Goal: Obtain resource: Obtain resource

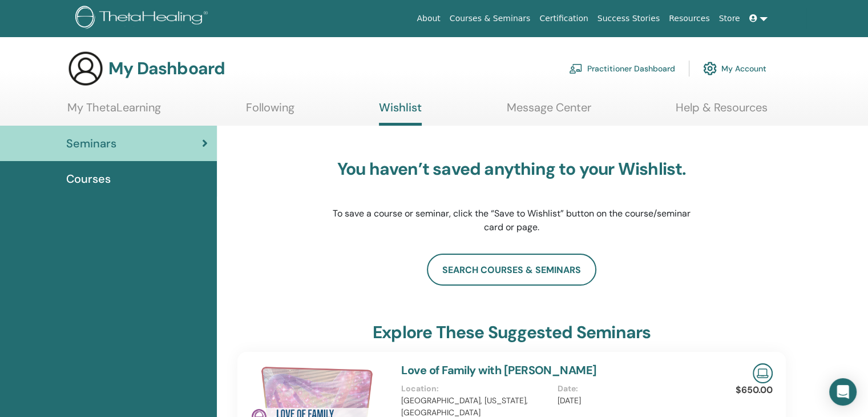
click at [593, 17] on link "Certification" at bounding box center [564, 18] width 58 height 21
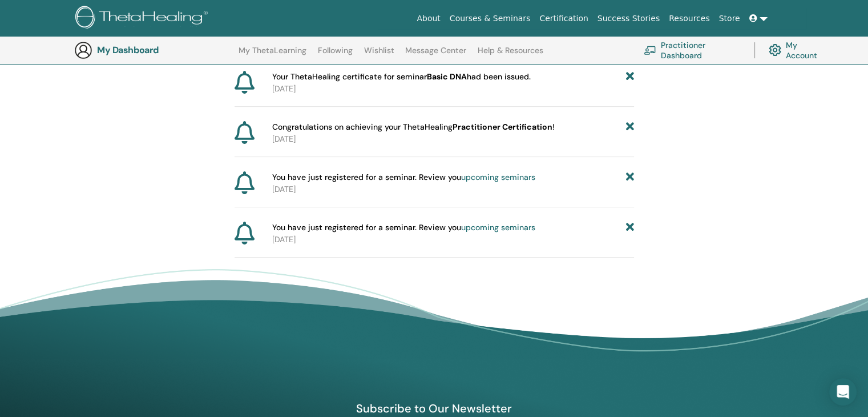
scroll to position [142, 0]
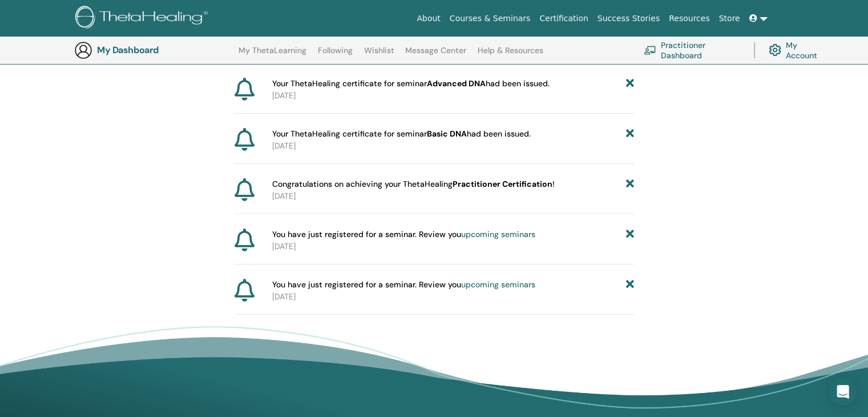
click at [403, 192] on p "2025-08-17" at bounding box center [453, 196] width 362 height 12
click at [404, 186] on span "Congratulations on achieving your ThetaHealing Practitioner Certification !" at bounding box center [413, 184] width 283 height 12
click at [388, 135] on span "Your ThetaHealing certificate for seminar Basic DNA had been issued." at bounding box center [401, 134] width 259 height 12
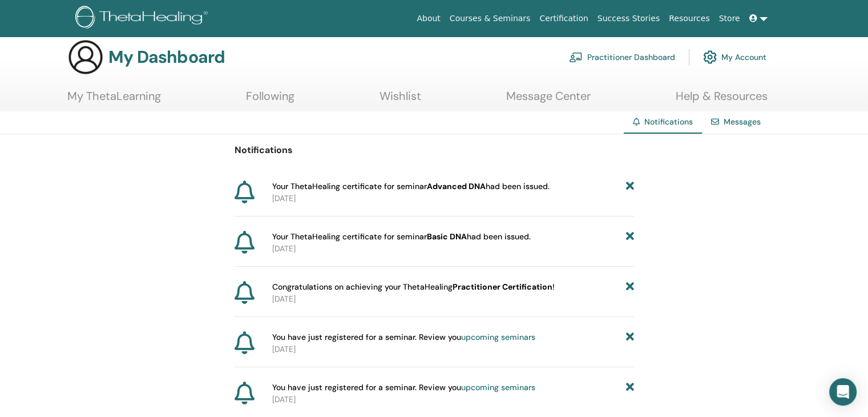
scroll to position [0, 0]
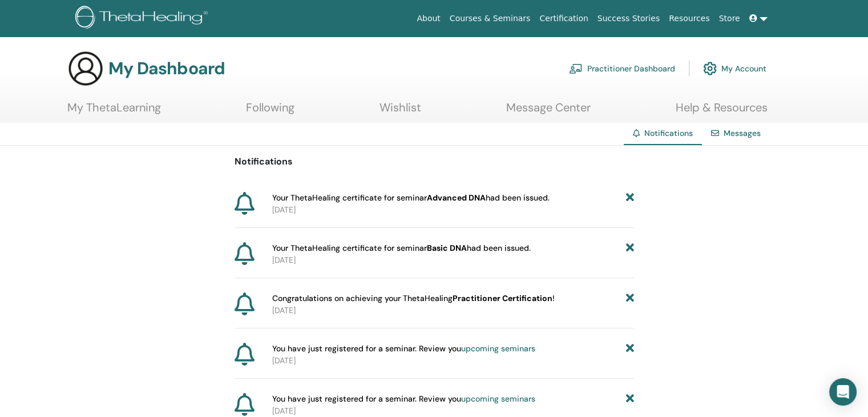
click at [424, 194] on span "Your ThetaHealing certificate for seminar Advanced DNA had been issued." at bounding box center [410, 198] width 277 height 12
click at [139, 110] on link "My ThetaLearning" at bounding box center [114, 111] width 94 height 22
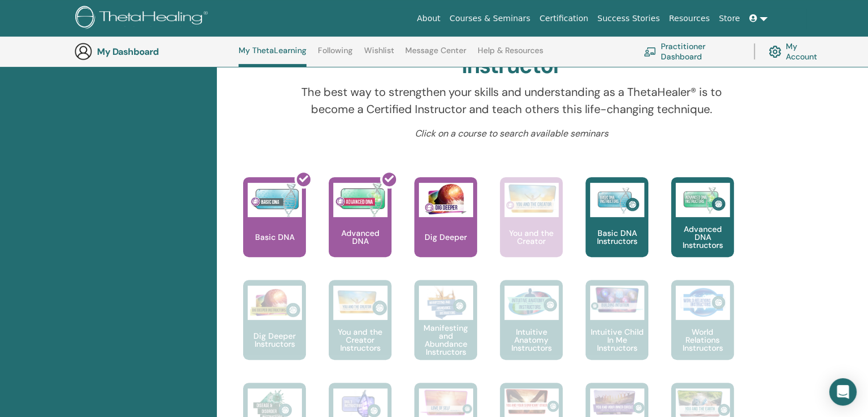
scroll to position [372, 0]
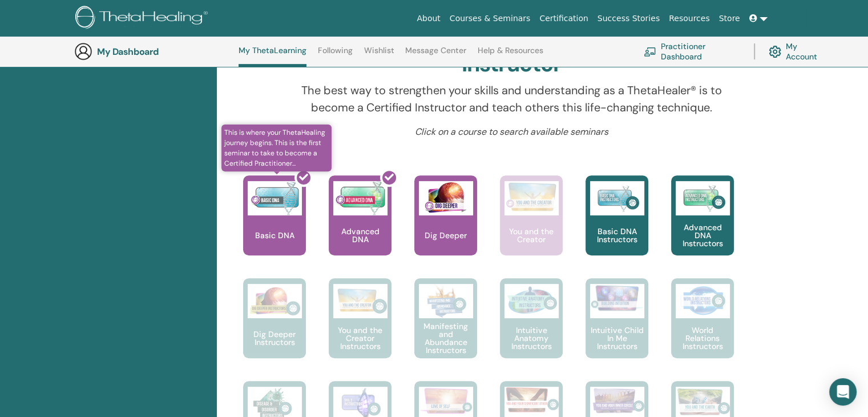
click at [296, 230] on div at bounding box center [281, 219] width 63 height 103
click at [288, 227] on div at bounding box center [281, 219] width 63 height 103
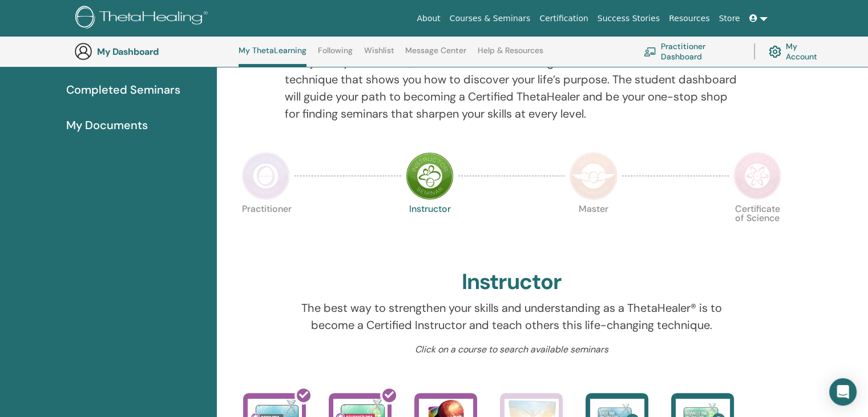
scroll to position [201, 0]
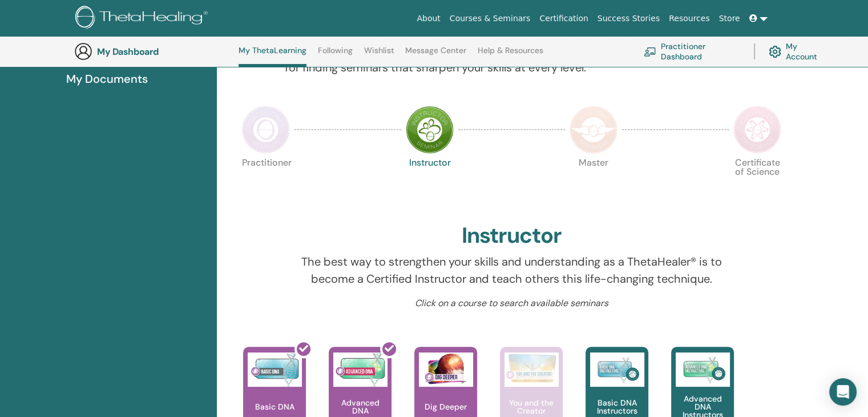
click at [134, 76] on span "My Documents" at bounding box center [107, 78] width 82 height 17
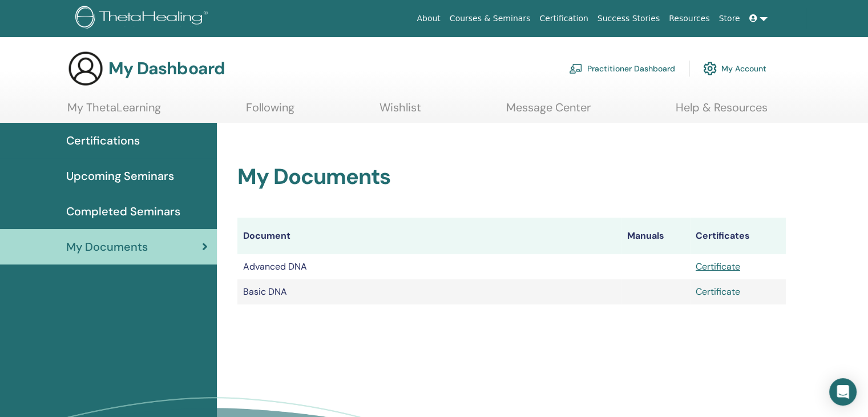
click at [726, 293] on link "Certificate" at bounding box center [718, 291] width 45 height 12
click at [728, 267] on link "Certificate" at bounding box center [718, 266] width 45 height 12
click at [445, 17] on link "About" at bounding box center [428, 18] width 33 height 21
